Goal: Transaction & Acquisition: Purchase product/service

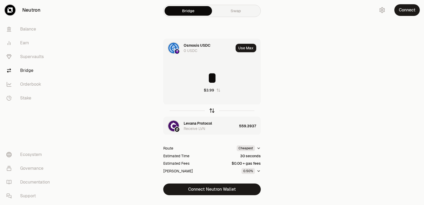
click at [212, 110] on icon "button" at bounding box center [212, 111] width 6 height 6
type input "*"
click at [197, 124] on div "Levana Protocol" at bounding box center [198, 123] width 28 height 5
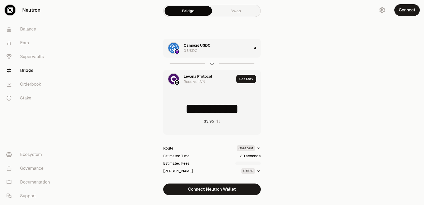
type input "**********"
click at [195, 73] on div "Levana Protocol" at bounding box center [198, 75] width 28 height 5
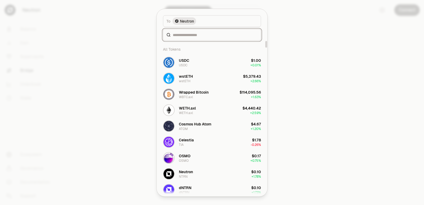
click at [179, 34] on input at bounding box center [215, 34] width 85 height 5
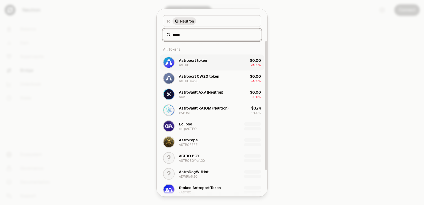
type input "*****"
click at [189, 57] on div "Astroport token ASTRO" at bounding box center [185, 62] width 44 height 12
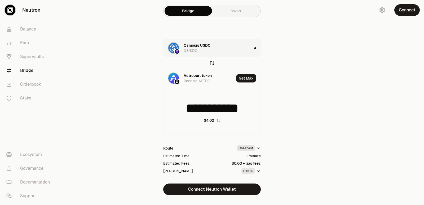
click at [213, 62] on icon "button" at bounding box center [211, 62] width 3 height 2
type input "**********"
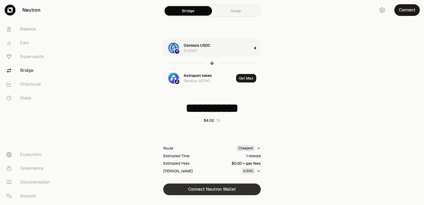
click at [217, 188] on button "Connect Neutron Wallet" at bounding box center [212, 189] width 98 height 12
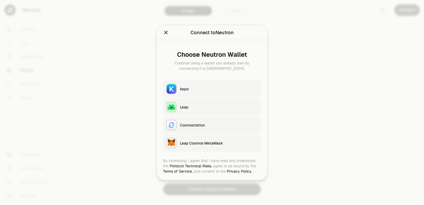
click at [196, 93] on button "Keplr" at bounding box center [212, 88] width 98 height 17
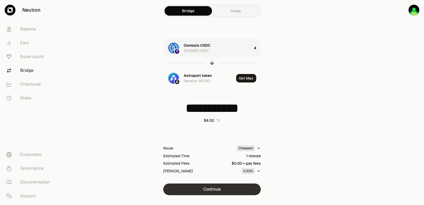
click at [225, 192] on button "Continue" at bounding box center [212, 189] width 98 height 12
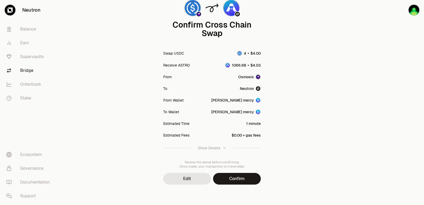
scroll to position [44, 0]
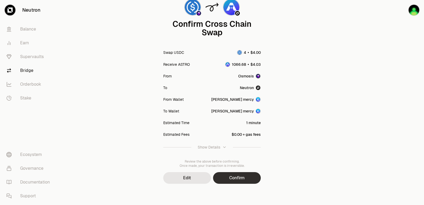
click at [242, 179] on button "Confirm" at bounding box center [237, 178] width 48 height 12
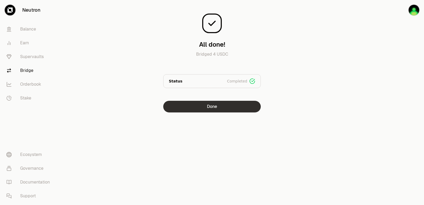
click at [218, 105] on button "Done" at bounding box center [212, 107] width 98 height 12
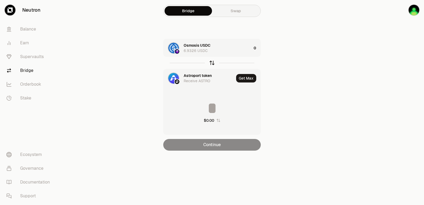
click at [212, 64] on icon "button" at bounding box center [212, 63] width 6 height 6
click at [224, 53] on div "Astroport token 1066.6799 ASTRO" at bounding box center [218, 48] width 68 height 11
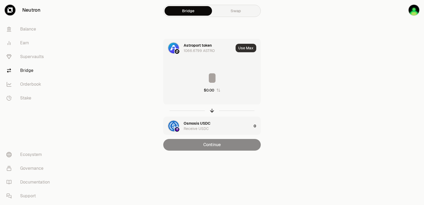
click at [246, 48] on button "Use Max" at bounding box center [246, 48] width 21 height 8
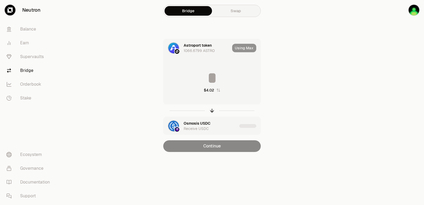
type input "**********"
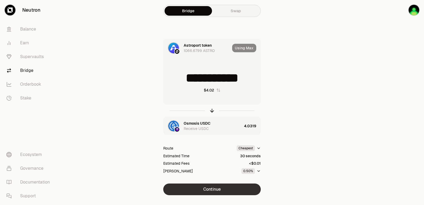
click at [207, 190] on button "Continue" at bounding box center [212, 189] width 98 height 12
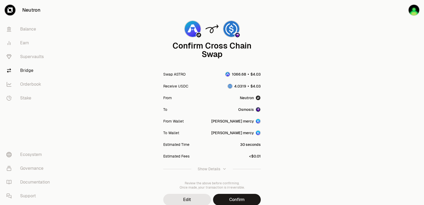
scroll to position [44, 0]
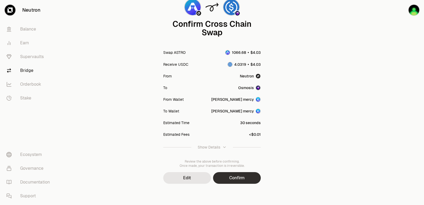
click at [235, 179] on button "Confirm" at bounding box center [237, 178] width 48 height 12
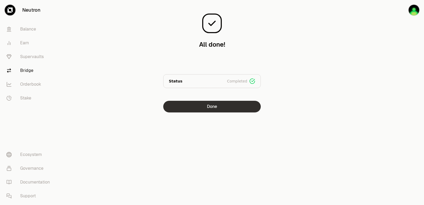
click at [224, 110] on button "Done" at bounding box center [212, 107] width 98 height 12
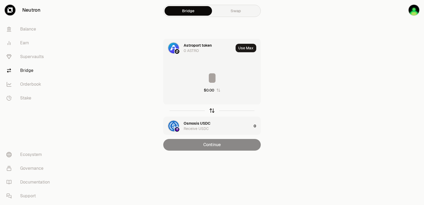
click at [212, 111] on icon "button" at bounding box center [212, 111] width 6 height 6
click at [208, 76] on input at bounding box center [211, 78] width 97 height 16
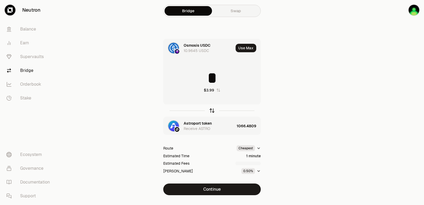
click at [210, 109] on icon "button" at bounding box center [212, 111] width 6 height 6
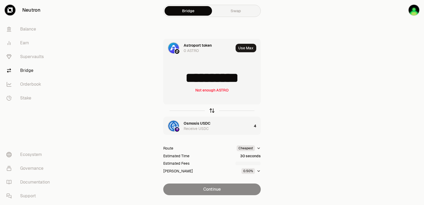
click at [210, 109] on icon "button" at bounding box center [212, 111] width 6 height 6
type input "*"
